Goal: Task Accomplishment & Management: Manage account settings

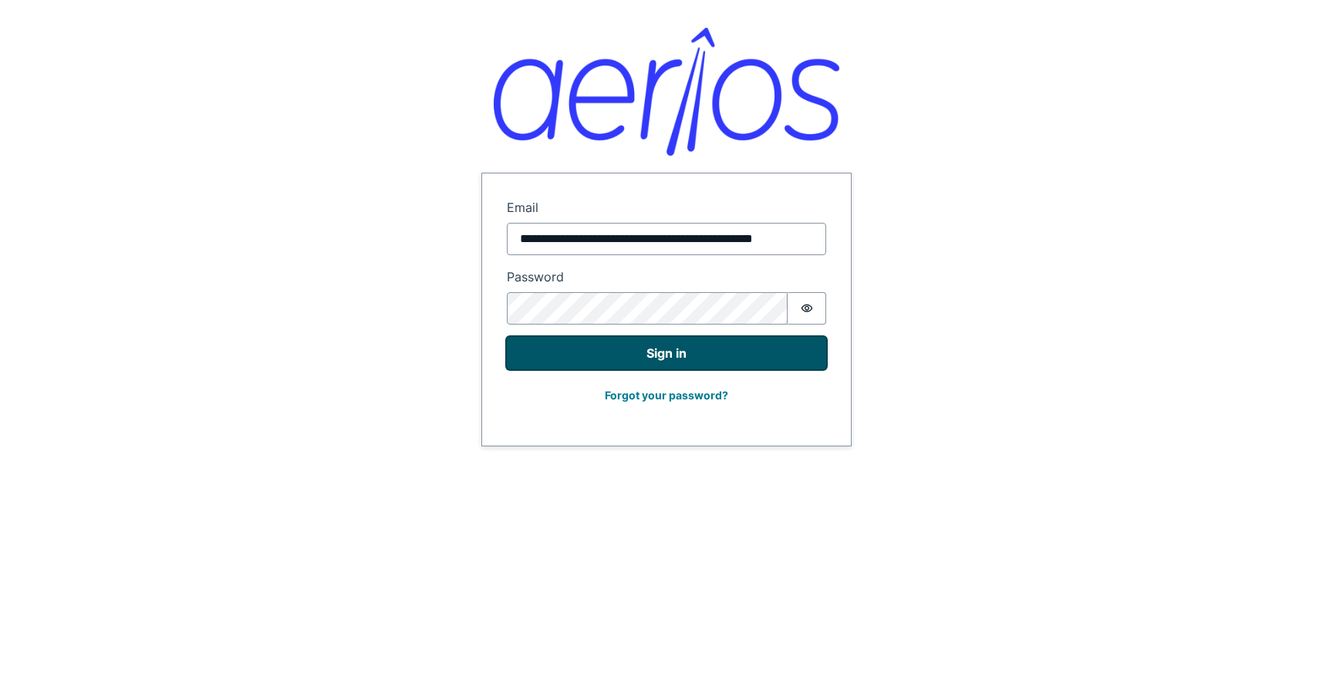
click at [669, 365] on button "Sign in" at bounding box center [666, 353] width 319 height 32
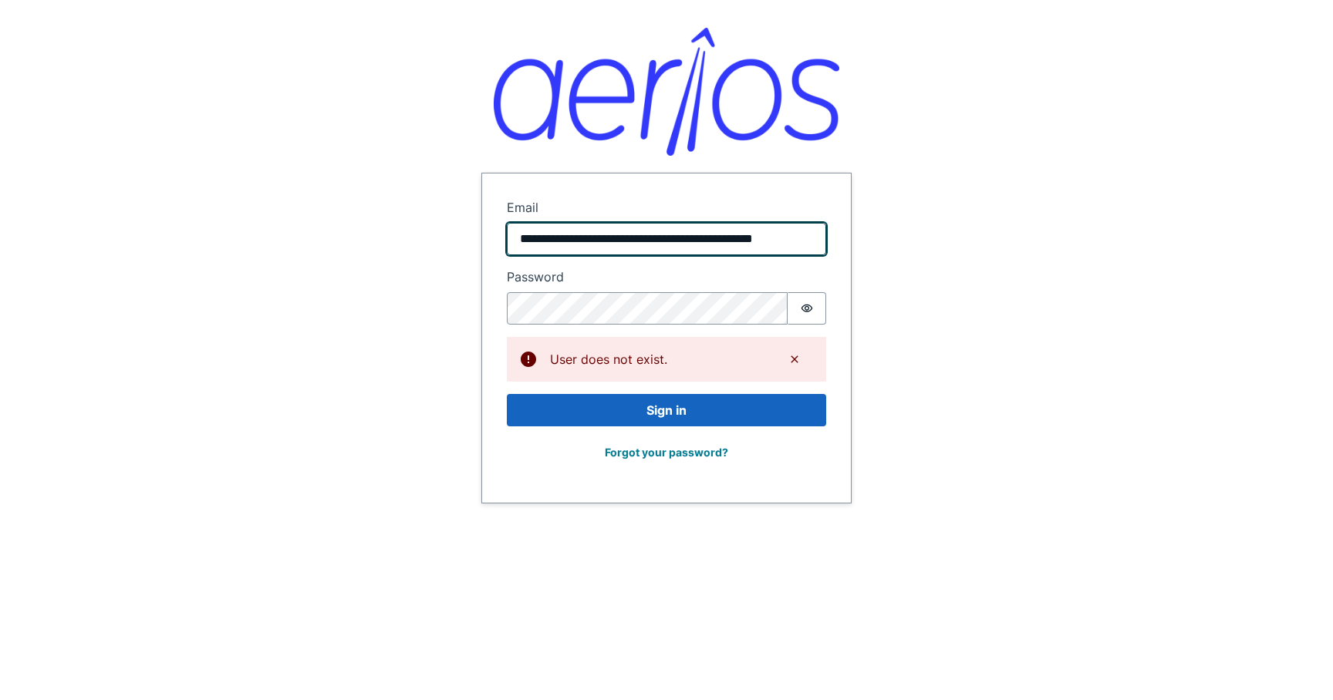
click at [656, 238] on input "**********" at bounding box center [666, 239] width 319 height 32
paste input "email"
type input "**********"
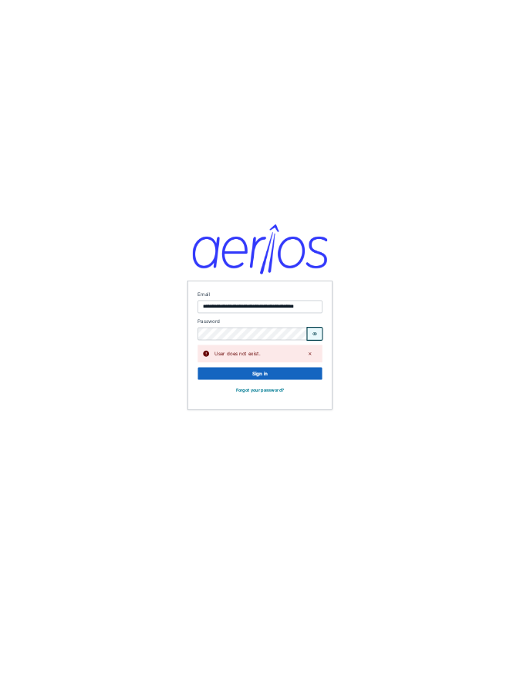
scroll to position [0, 0]
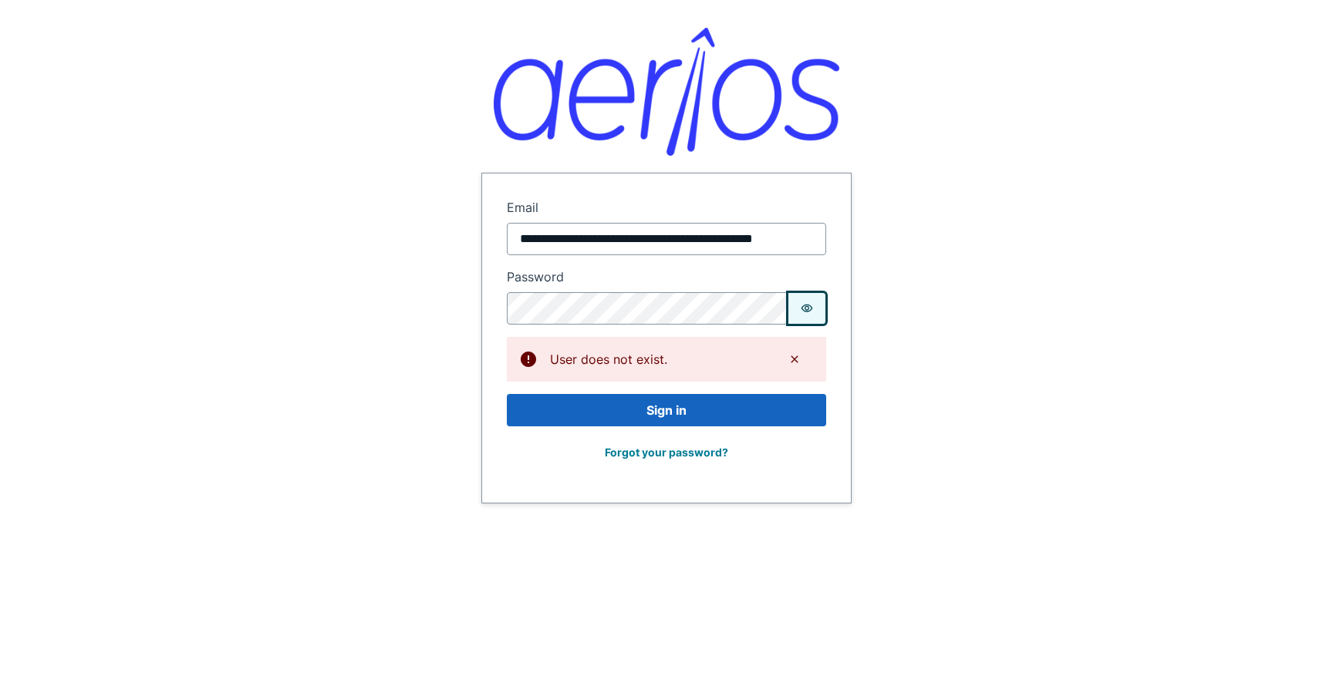
click at [805, 302] on button "Password is hidden" at bounding box center [807, 308] width 39 height 32
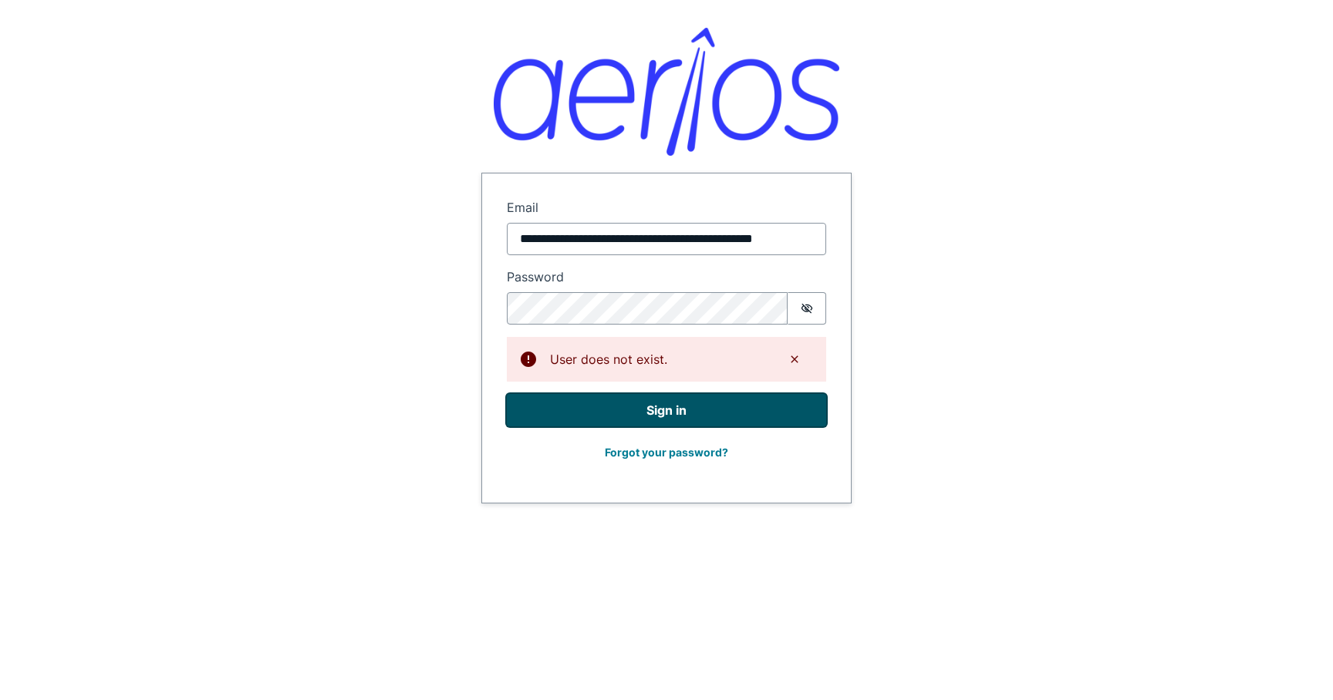
click at [684, 413] on button "Sign in" at bounding box center [666, 410] width 319 height 32
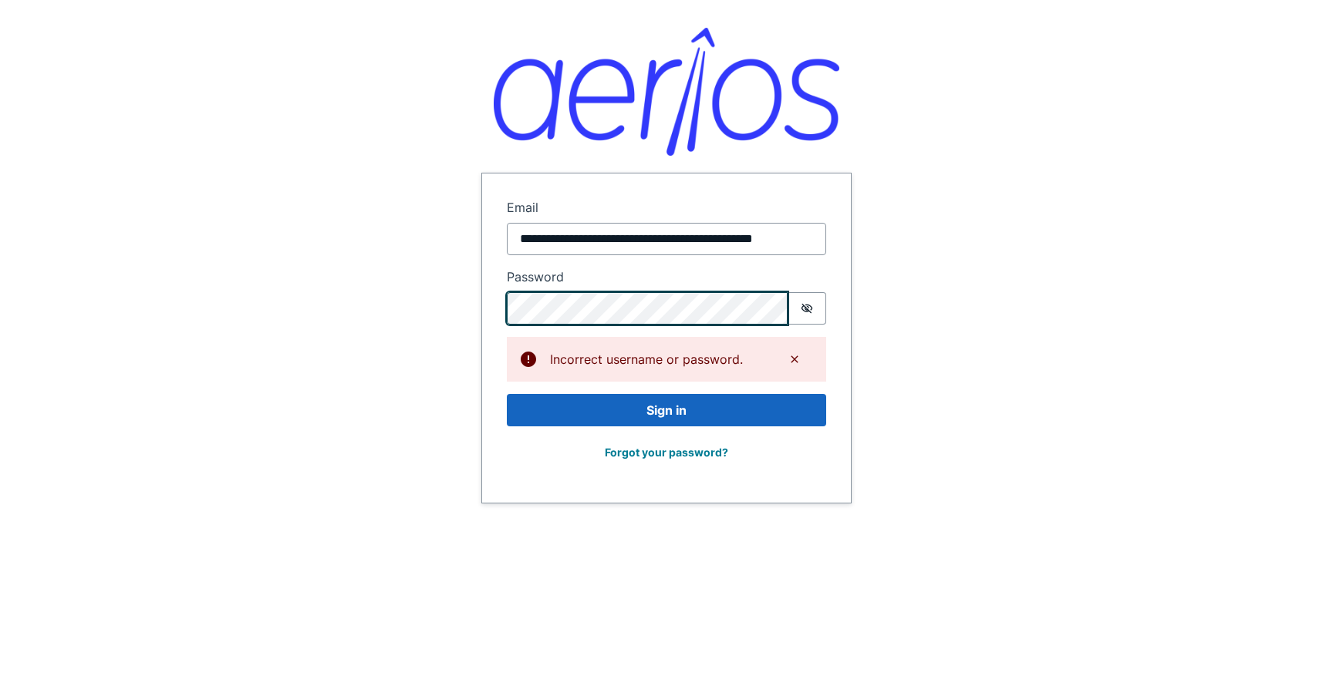
click at [503, 310] on form "**********" at bounding box center [666, 338] width 369 height 329
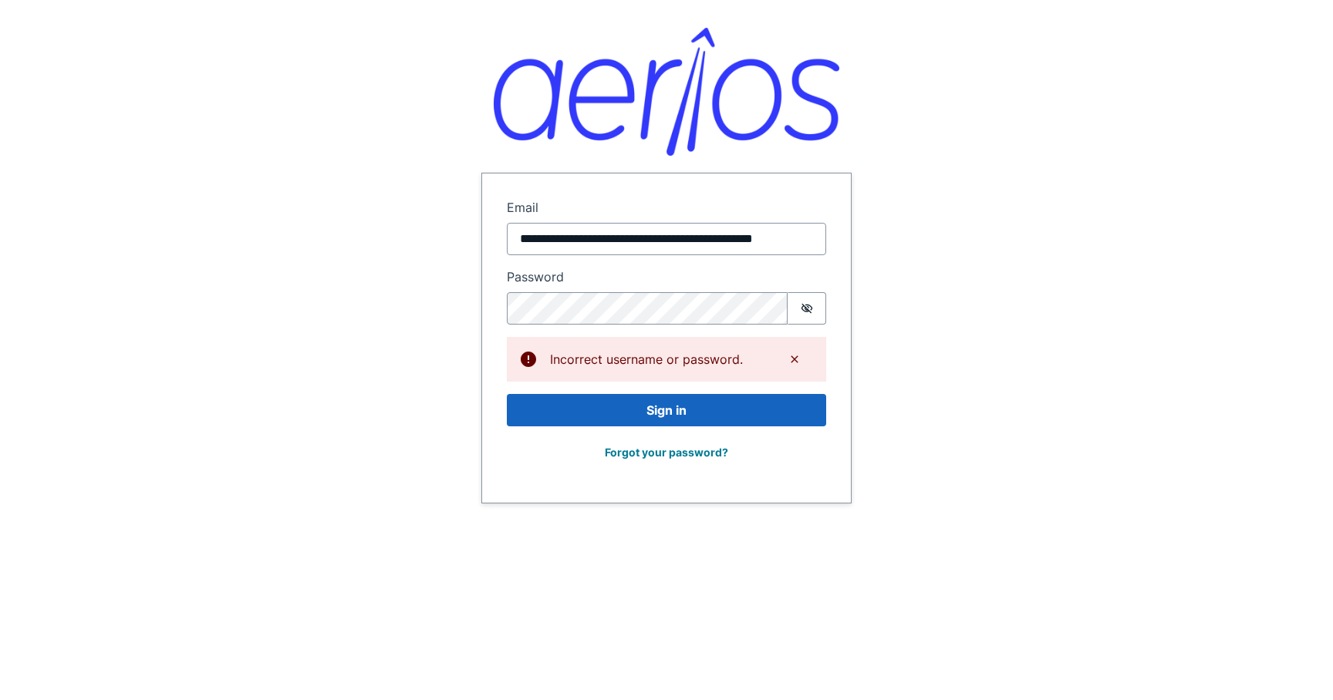
click at [513, 467] on div "Forgot your password?" at bounding box center [666, 458] width 319 height 39
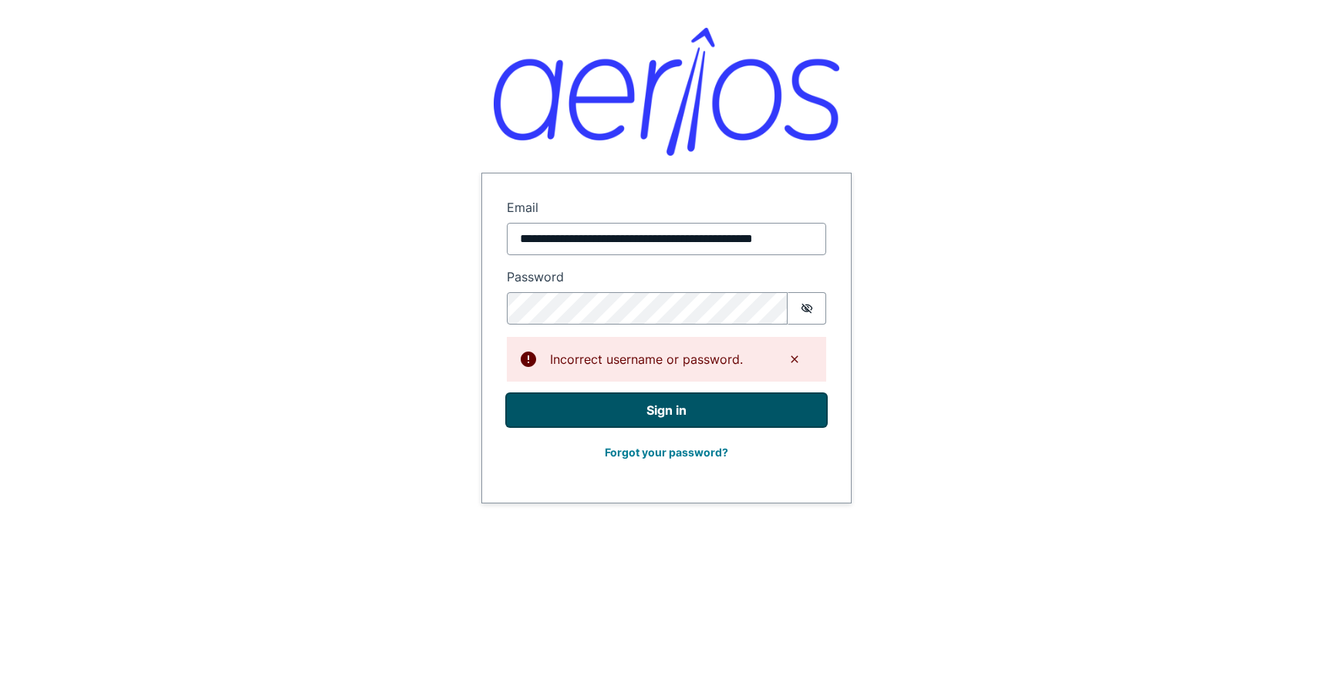
click at [548, 418] on button "Sign in" at bounding box center [666, 410] width 319 height 32
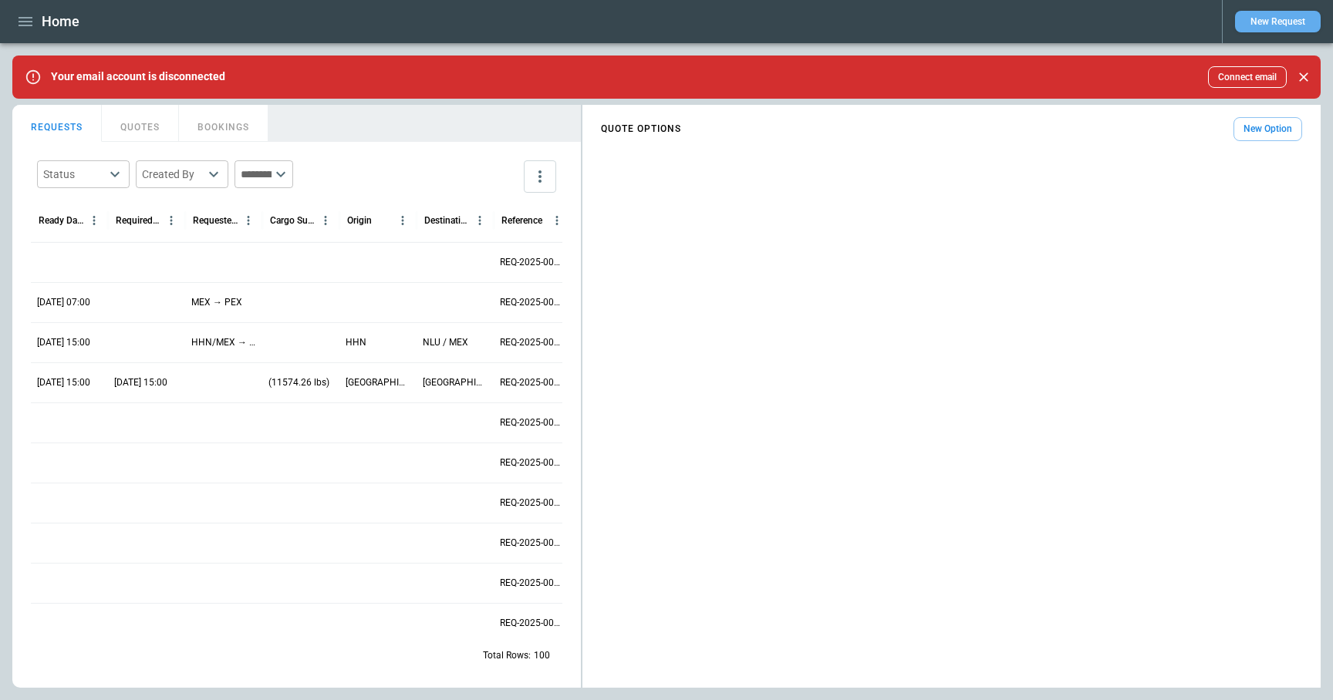
click at [1277, 19] on button "New Request" at bounding box center [1278, 22] width 86 height 22
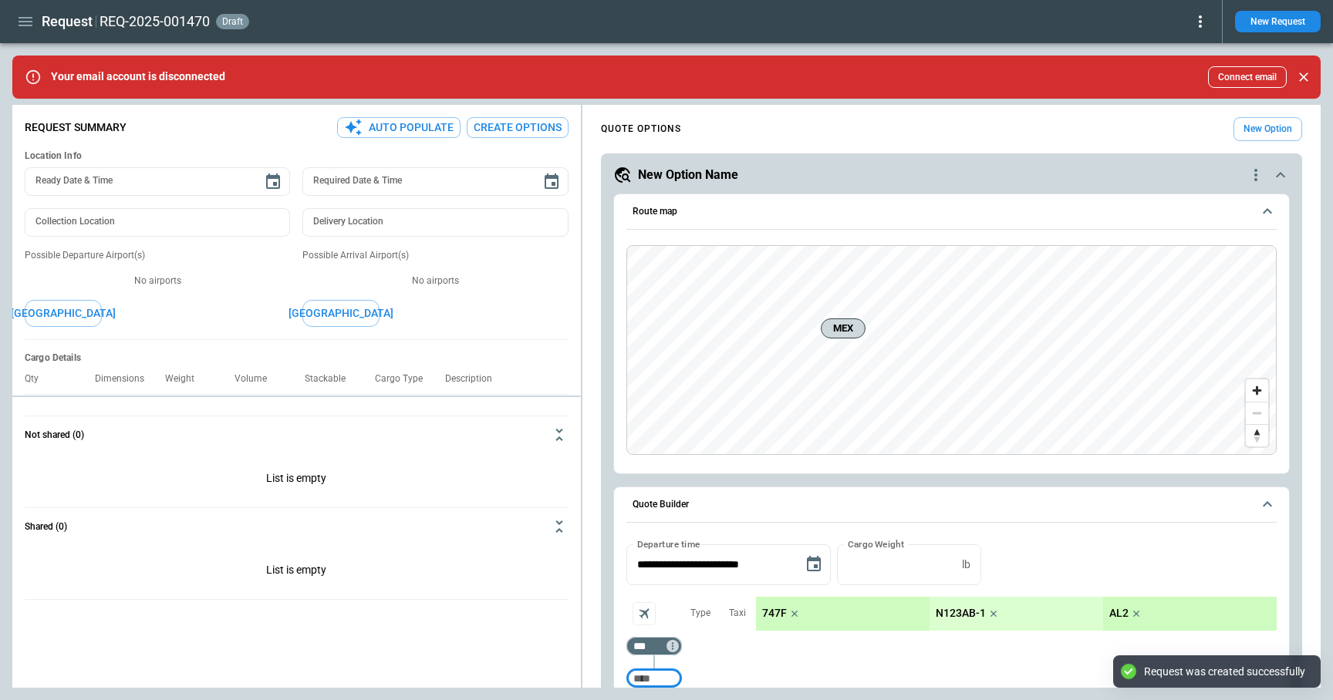
click at [1202, 23] on icon at bounding box center [1200, 21] width 19 height 19
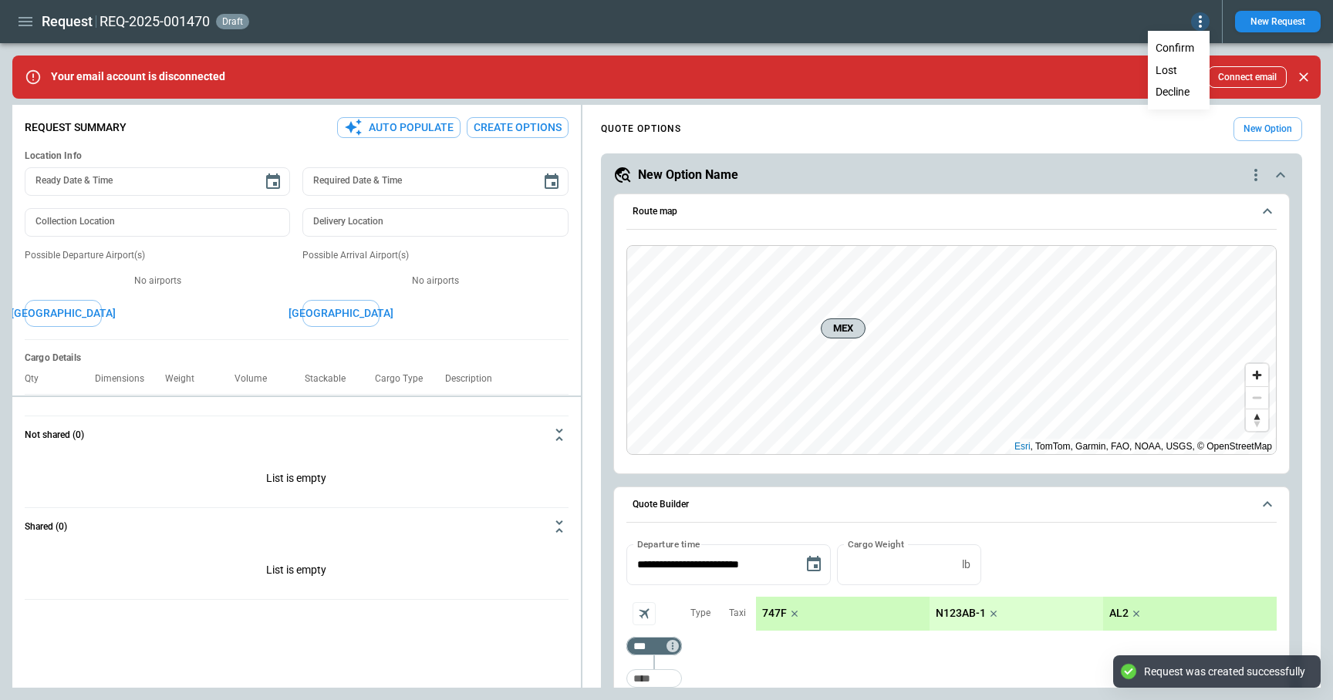
click at [1179, 87] on button "Decline" at bounding box center [1178, 92] width 59 height 22
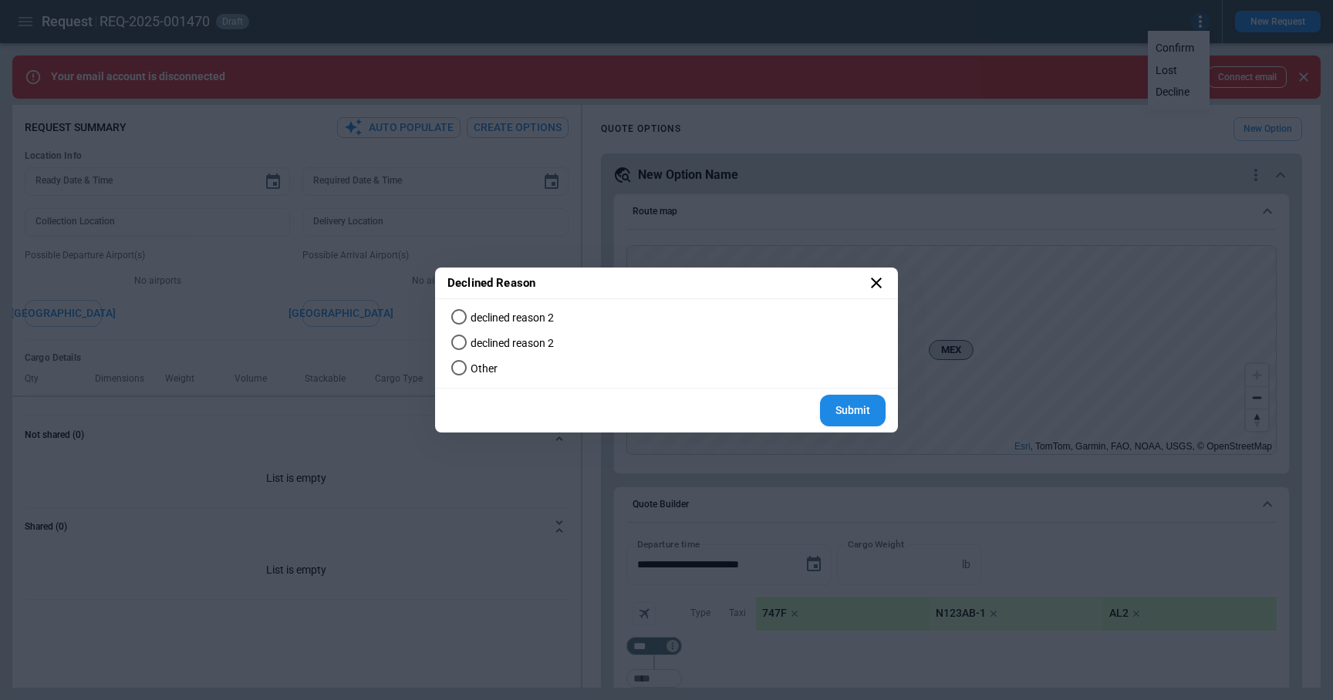
type textarea "*"
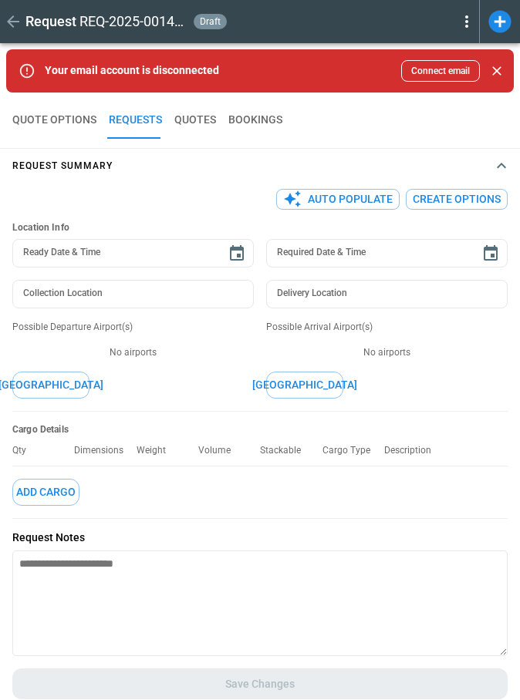
type textarea "*"
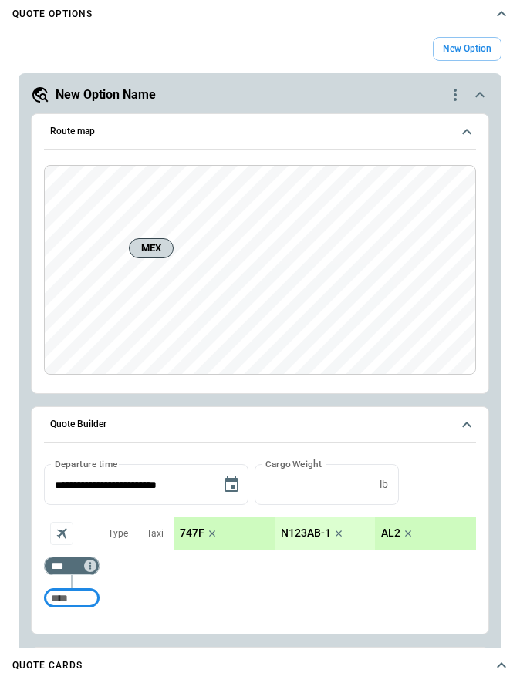
scroll to position [717, 0]
